Goal: Transaction & Acquisition: Purchase product/service

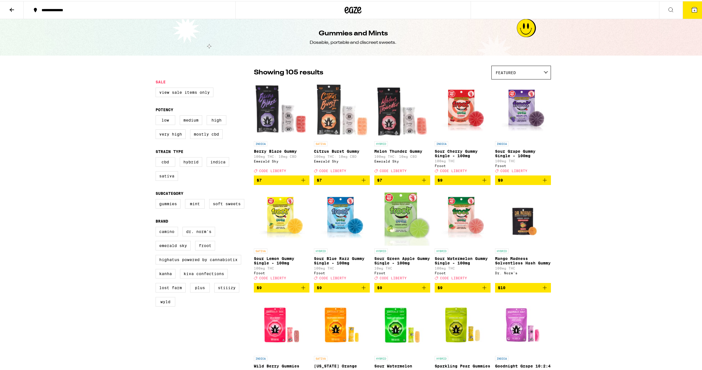
click at [685, 9] on button "4" at bounding box center [694, 8] width 24 height 17
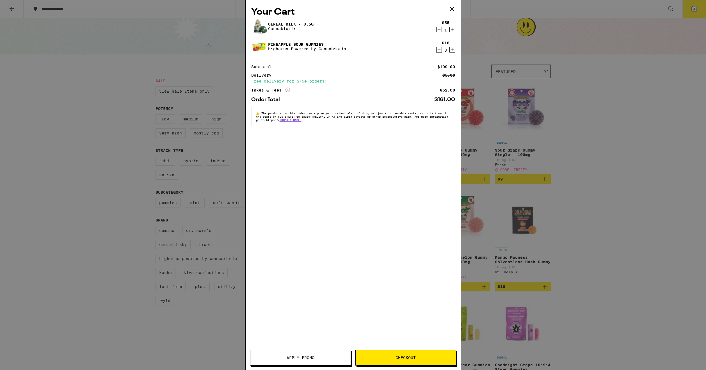
click at [441, 32] on icon "Decrement" at bounding box center [438, 29] width 5 height 7
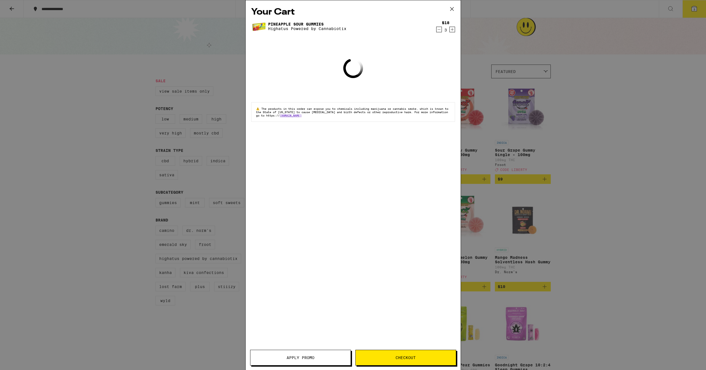
click at [439, 31] on icon "Decrement" at bounding box center [438, 29] width 5 height 7
click at [439, 31] on div "Your Cart Pineapple Sour Gummies Highatus Powered by Cannabiotix $18 3 Loading …" at bounding box center [353, 185] width 706 height 370
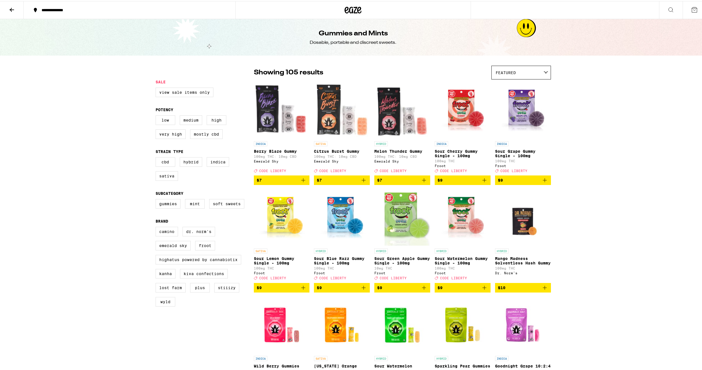
click at [439, 31] on div "Your Cart Loading ⚠️ The products in this order can expose you to chemicals inc…" at bounding box center [353, 185] width 706 height 370
click at [691, 12] on icon at bounding box center [694, 8] width 7 height 7
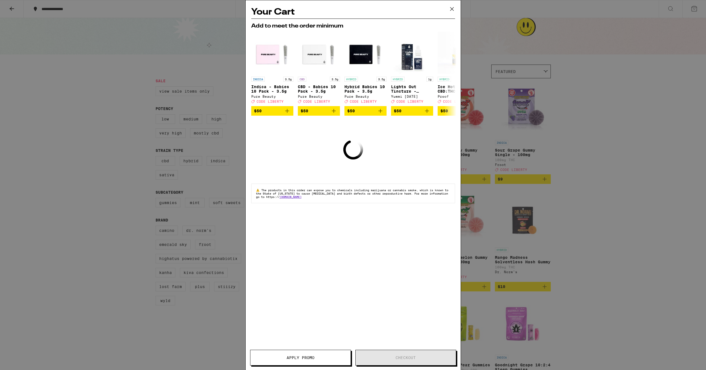
click at [453, 10] on icon at bounding box center [451, 8] width 3 height 3
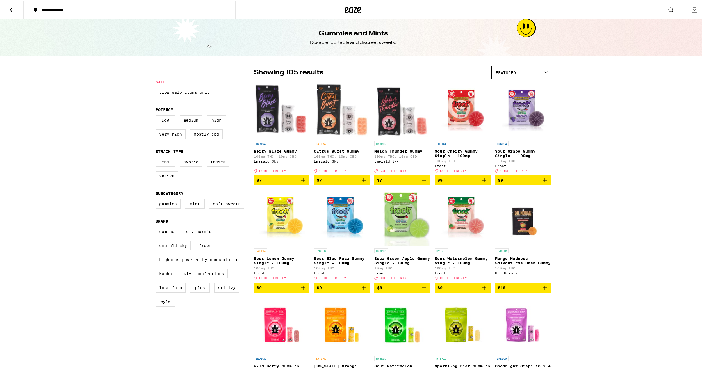
click at [16, 11] on button at bounding box center [12, 9] width 24 height 18
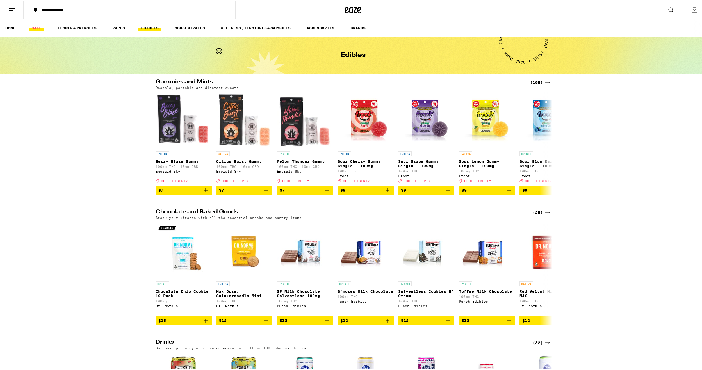
click at [29, 28] on link "SALE" at bounding box center [37, 27] width 16 height 7
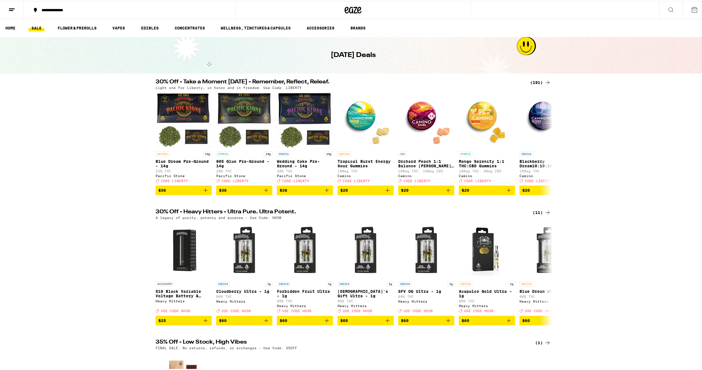
drag, startPoint x: 628, startPoint y: 200, endPoint x: 626, endPoint y: 211, distance: 11.6
click at [629, 200] on div "30% Off - Take a Moment [DATE] - Remember, Reflect, Releaf. (191) Light one for…" at bounding box center [353, 317] width 706 height 479
drag, startPoint x: 622, startPoint y: 144, endPoint x: 618, endPoint y: 144, distance: 3.9
click at [621, 145] on div "30% Off - Take a Moment [DATE] - Remember, Reflect, Releaf. (191) Light one for…" at bounding box center [353, 136] width 706 height 116
click at [537, 79] on div "(191)" at bounding box center [540, 81] width 21 height 7
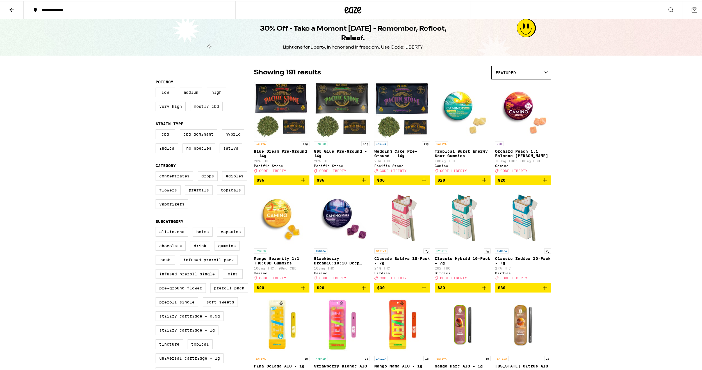
click at [164, 194] on label "Flowers" at bounding box center [167, 189] width 25 height 10
click at [157, 171] on input "Flowers" at bounding box center [157, 171] width 0 height 0
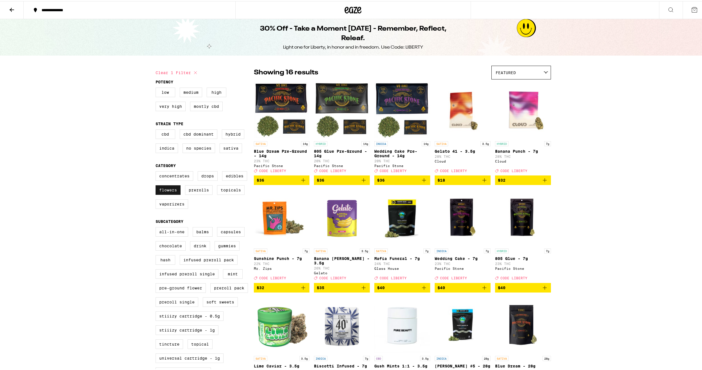
click at [170, 193] on label "Flowers" at bounding box center [167, 189] width 25 height 10
click at [157, 171] on input "Flowers" at bounding box center [157, 171] width 0 height 0
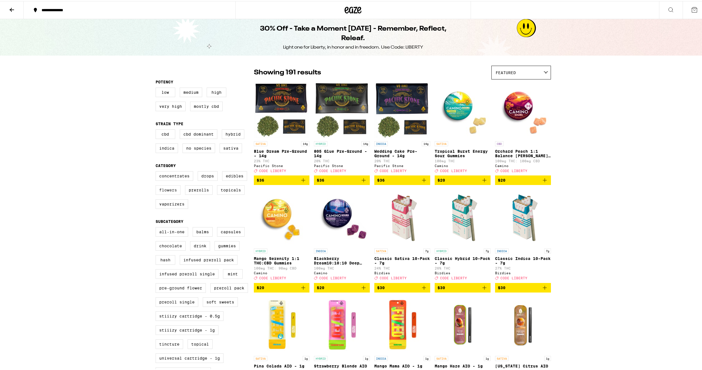
click at [170, 193] on label "Flowers" at bounding box center [167, 189] width 25 height 10
click at [157, 171] on input "Flowers" at bounding box center [157, 171] width 0 height 0
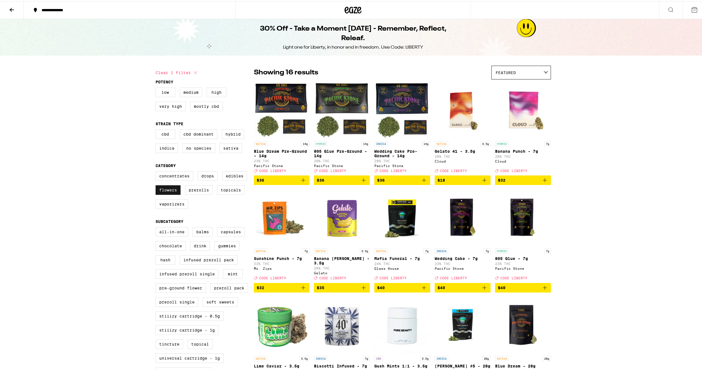
click at [170, 193] on label "Flowers" at bounding box center [167, 189] width 25 height 10
click at [157, 171] on input "Flowers" at bounding box center [157, 171] width 0 height 0
checkbox input "false"
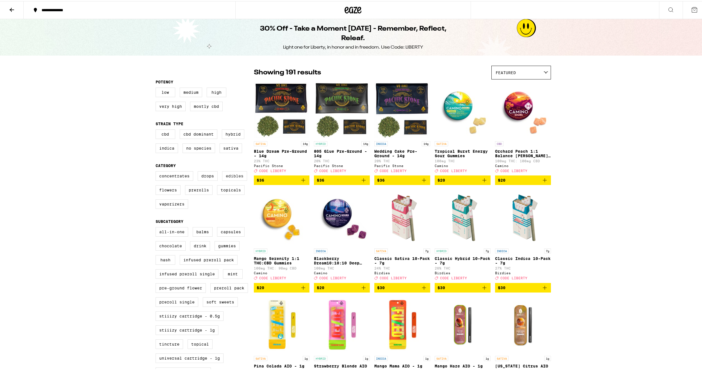
click at [236, 180] on label "Edibles" at bounding box center [234, 175] width 25 height 10
click at [157, 171] on input "Edibles" at bounding box center [157, 171] width 0 height 0
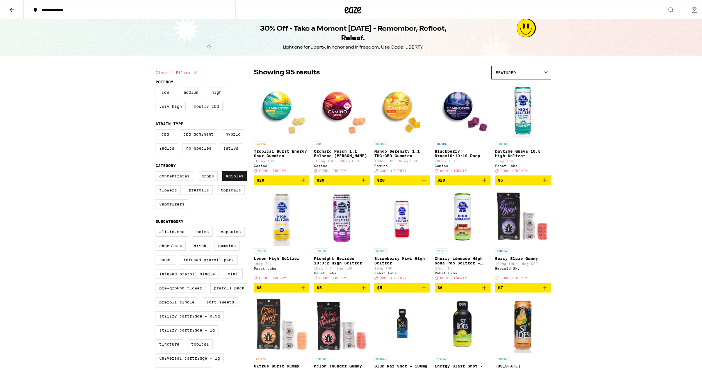
click at [236, 180] on label "Edibles" at bounding box center [234, 175] width 25 height 10
click at [157, 171] on input "Edibles" at bounding box center [157, 171] width 0 height 0
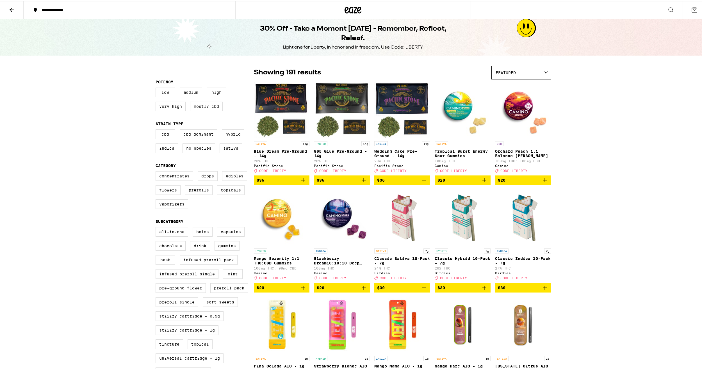
click at [236, 180] on label "Edibles" at bounding box center [234, 175] width 25 height 10
click at [157, 171] on input "Edibles" at bounding box center [157, 171] width 0 height 0
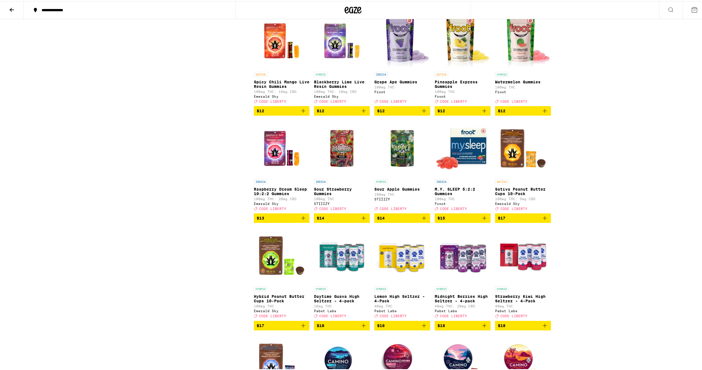
scroll to position [814, 0]
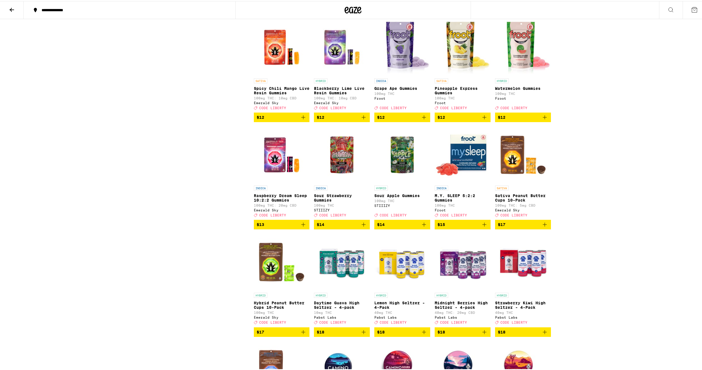
click at [363, 227] on icon "Add to bag" at bounding box center [363, 223] width 7 height 7
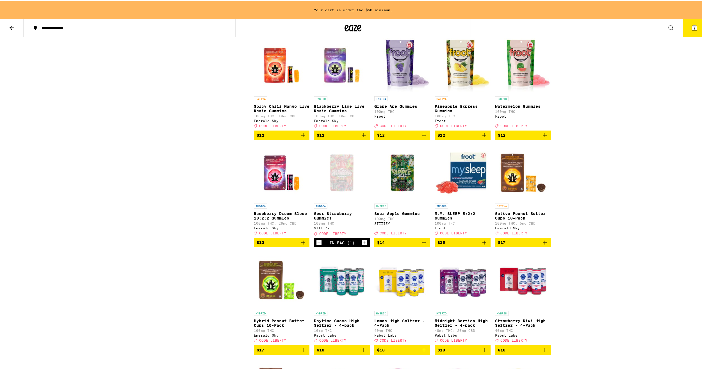
scroll to position [832, 0]
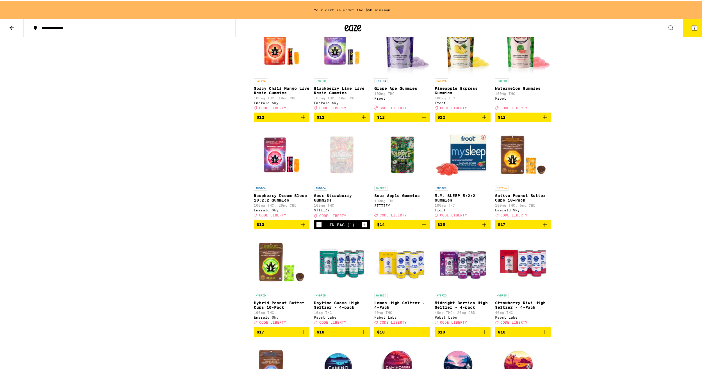
click at [363, 227] on icon "Increment" at bounding box center [364, 223] width 5 height 7
click at [421, 227] on icon "Add to bag" at bounding box center [423, 223] width 7 height 7
click at [423, 227] on icon "Increment" at bounding box center [424, 223] width 5 height 7
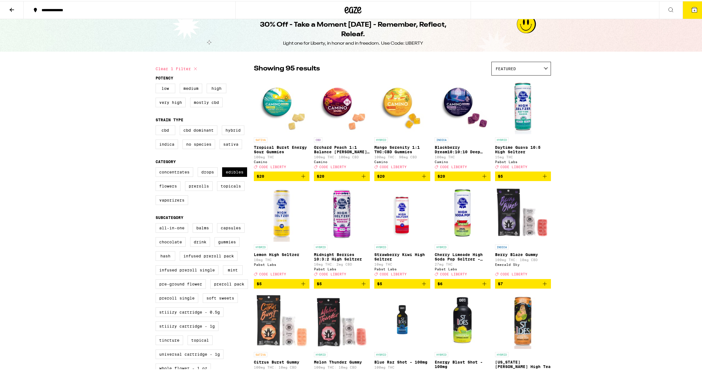
scroll to position [0, 0]
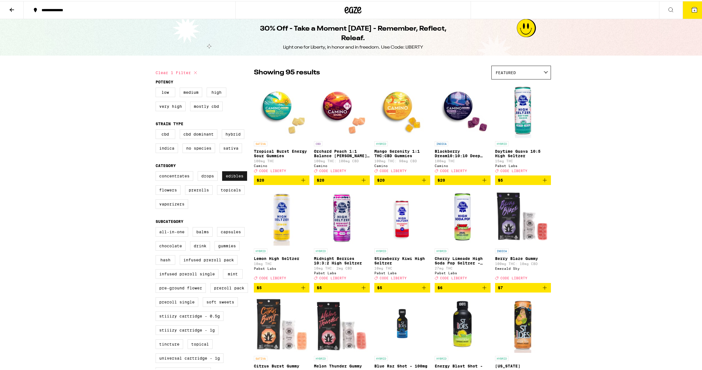
click at [232, 177] on label "Edibles" at bounding box center [234, 175] width 25 height 10
click at [157, 171] on input "Edibles" at bounding box center [157, 171] width 0 height 0
checkbox input "false"
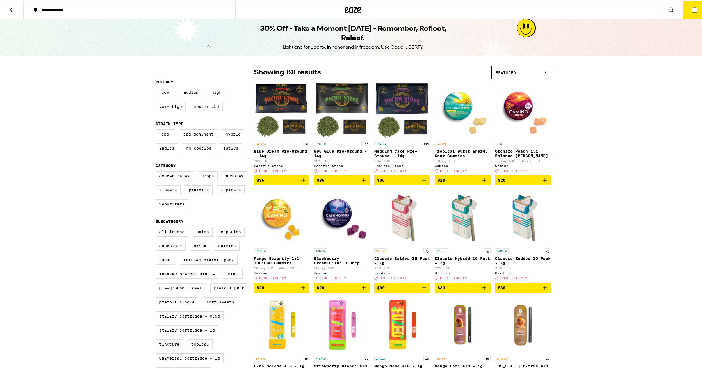
click at [171, 191] on label "Flowers" at bounding box center [167, 189] width 25 height 10
click at [157, 171] on input "Flowers" at bounding box center [157, 171] width 0 height 0
checkbox input "true"
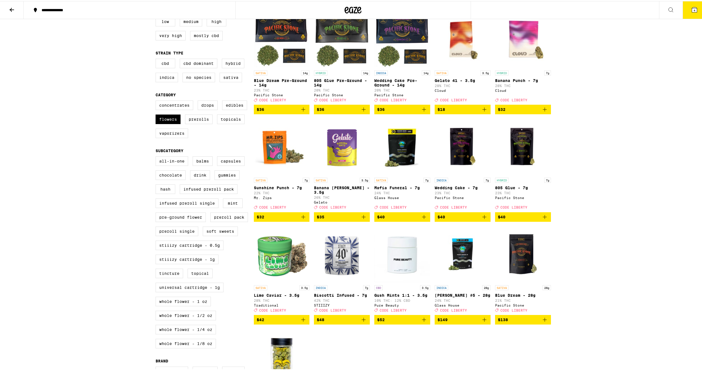
scroll to position [56, 0]
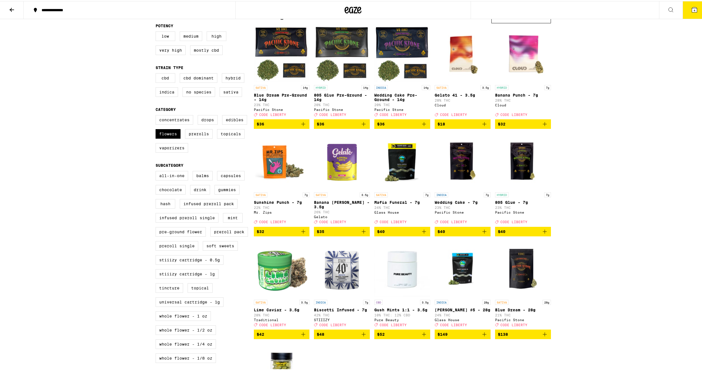
click at [338, 311] on p "Biscotti Infused - 7g" at bounding box center [342, 308] width 56 height 4
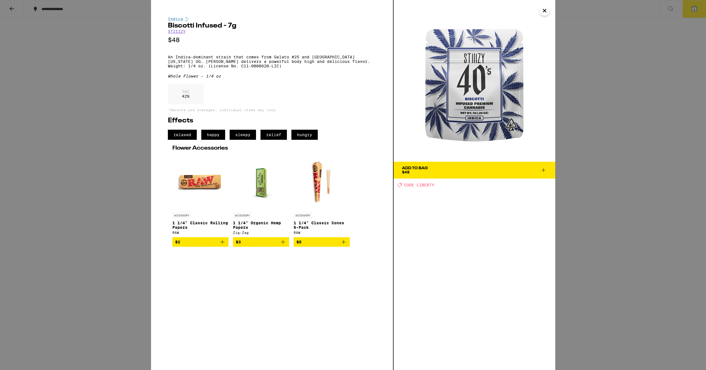
click at [440, 170] on span "Add To Bag $48" at bounding box center [474, 170] width 145 height 8
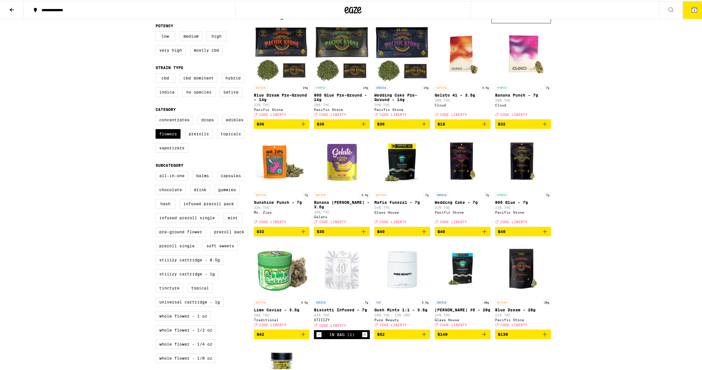
click at [691, 12] on icon at bounding box center [694, 8] width 7 height 7
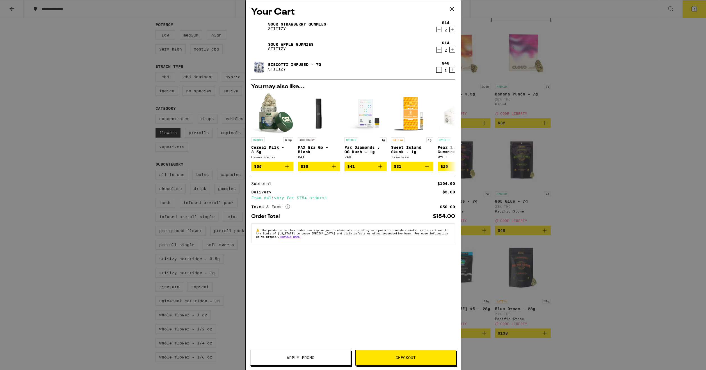
click at [315, 359] on span "Apply Promo" at bounding box center [300, 358] width 100 height 4
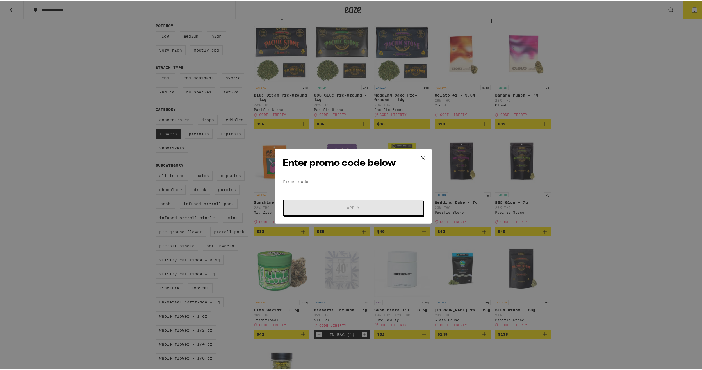
click at [343, 179] on input "Promo Code" at bounding box center [353, 180] width 141 height 8
type input "Liberty"
click at [370, 202] on button "Apply" at bounding box center [353, 207] width 140 height 16
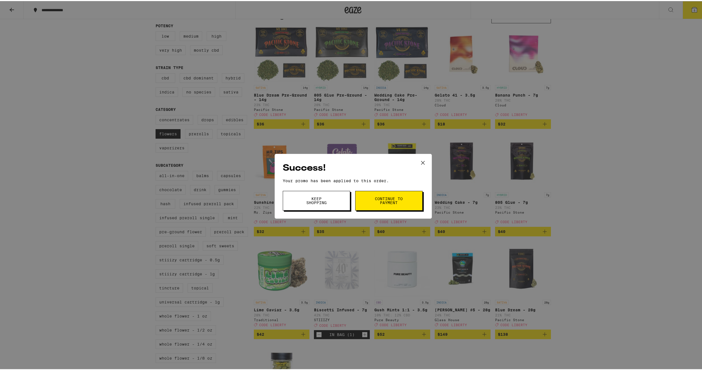
click at [380, 200] on span "Continue to payment" at bounding box center [388, 200] width 29 height 8
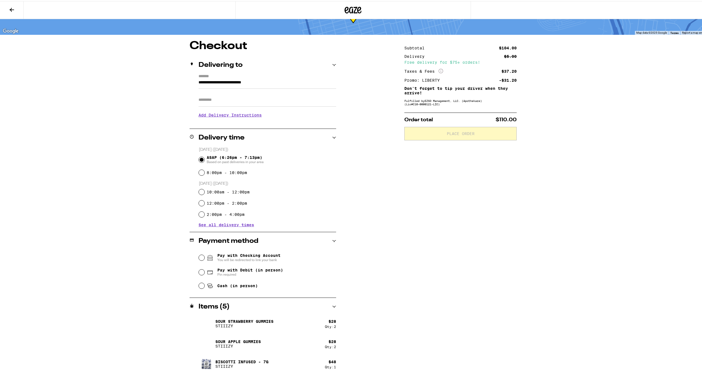
scroll to position [34, 0]
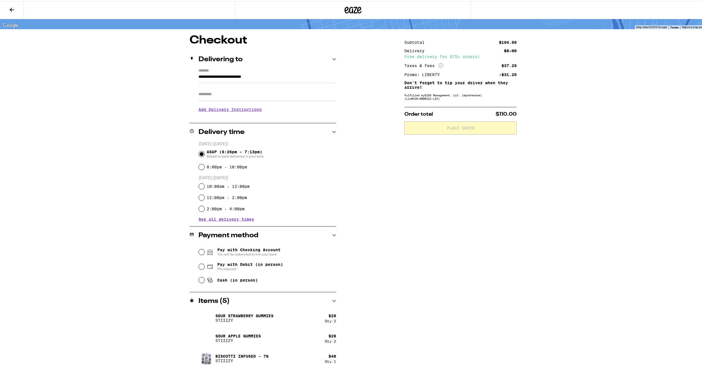
click at [207, 265] on icon at bounding box center [209, 266] width 5 height 4
click at [204, 265] on input "Pay with Debit (in person) Pin required" at bounding box center [202, 266] width 6 height 6
radio input "true"
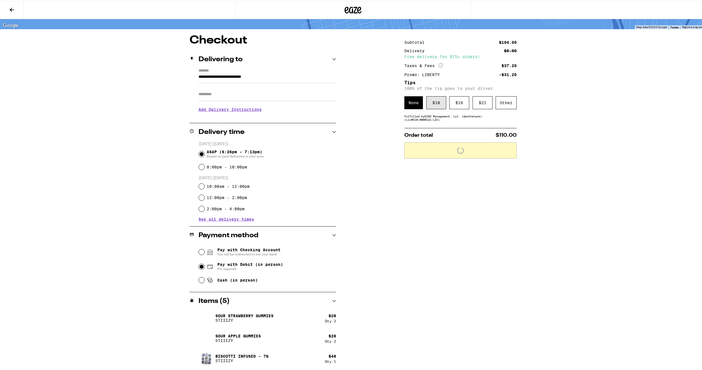
click at [439, 105] on div "$ 10" at bounding box center [436, 101] width 20 height 13
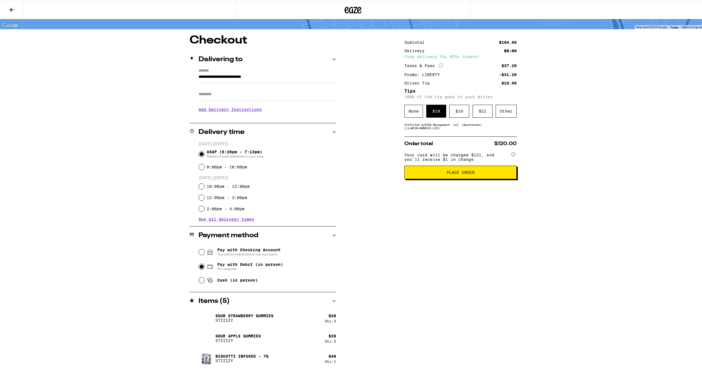
click at [459, 178] on button "Place Order" at bounding box center [460, 170] width 112 height 13
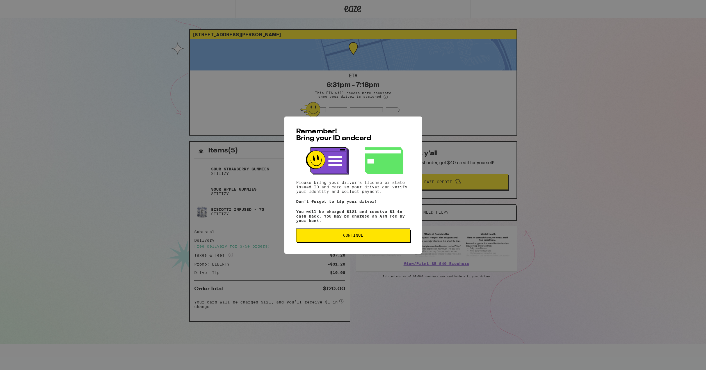
click at [380, 237] on span "Continue" at bounding box center [353, 235] width 104 height 4
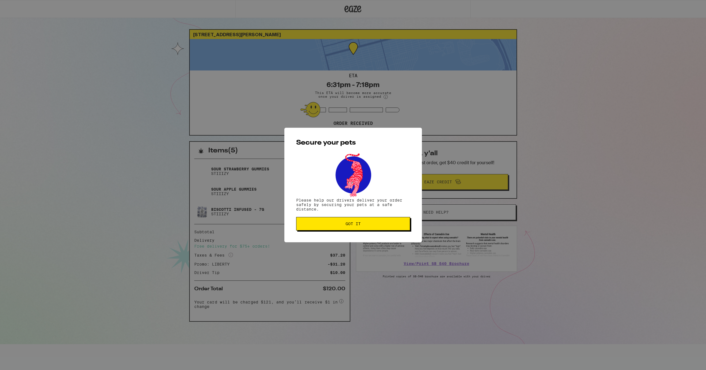
click at [379, 230] on button "Got it" at bounding box center [353, 223] width 114 height 13
